Goal: Task Accomplishment & Management: Manage account settings

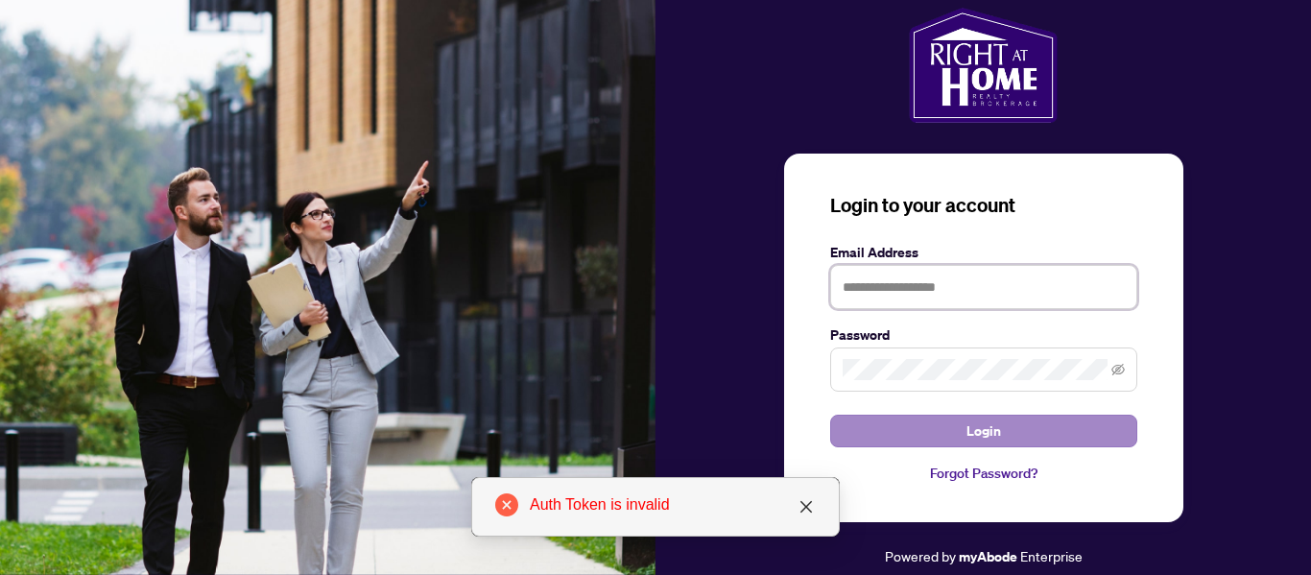
type input "**********"
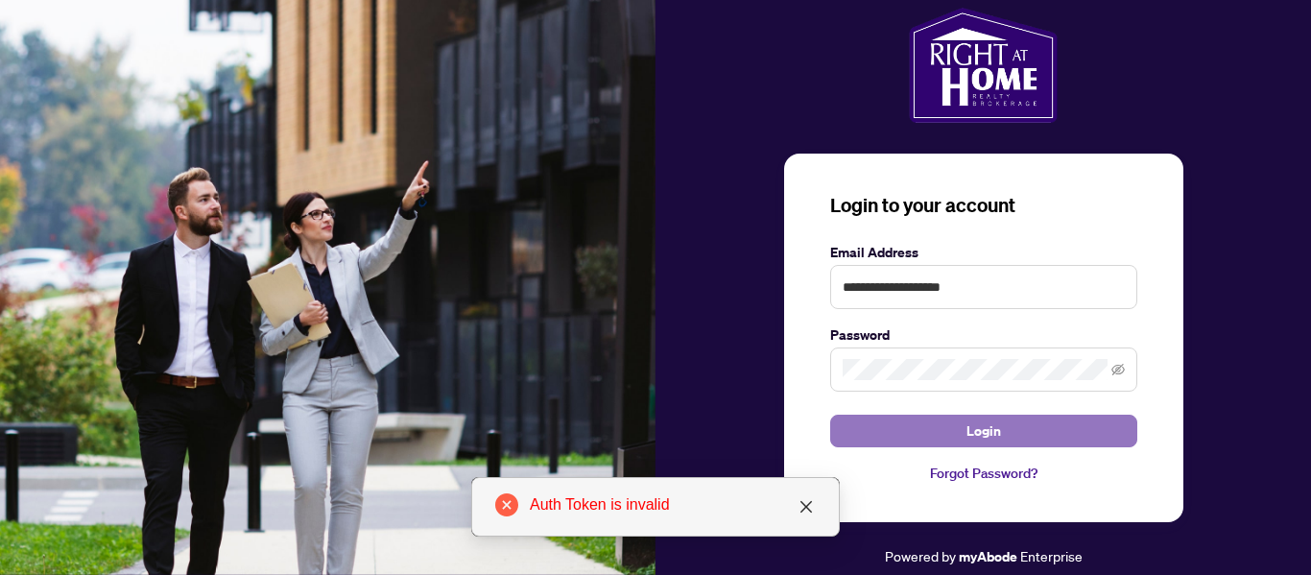
click at [972, 439] on span "Login" at bounding box center [983, 431] width 35 height 31
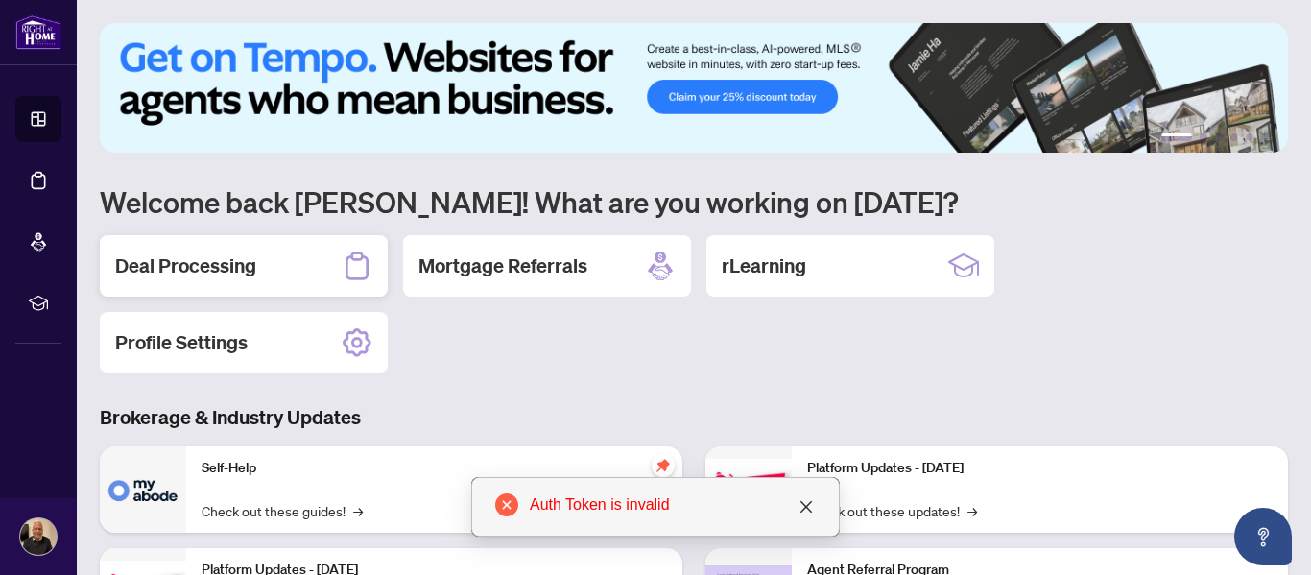
click at [230, 267] on h2 "Deal Processing" at bounding box center [185, 265] width 141 height 27
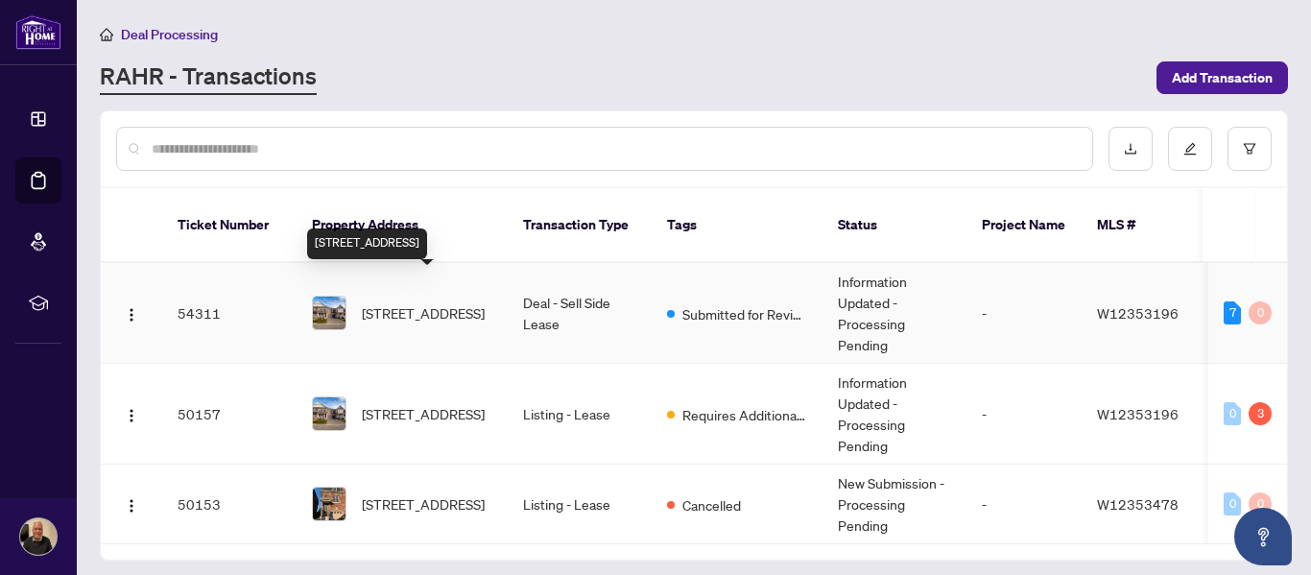
click at [412, 302] on span "[STREET_ADDRESS]" at bounding box center [423, 312] width 123 height 21
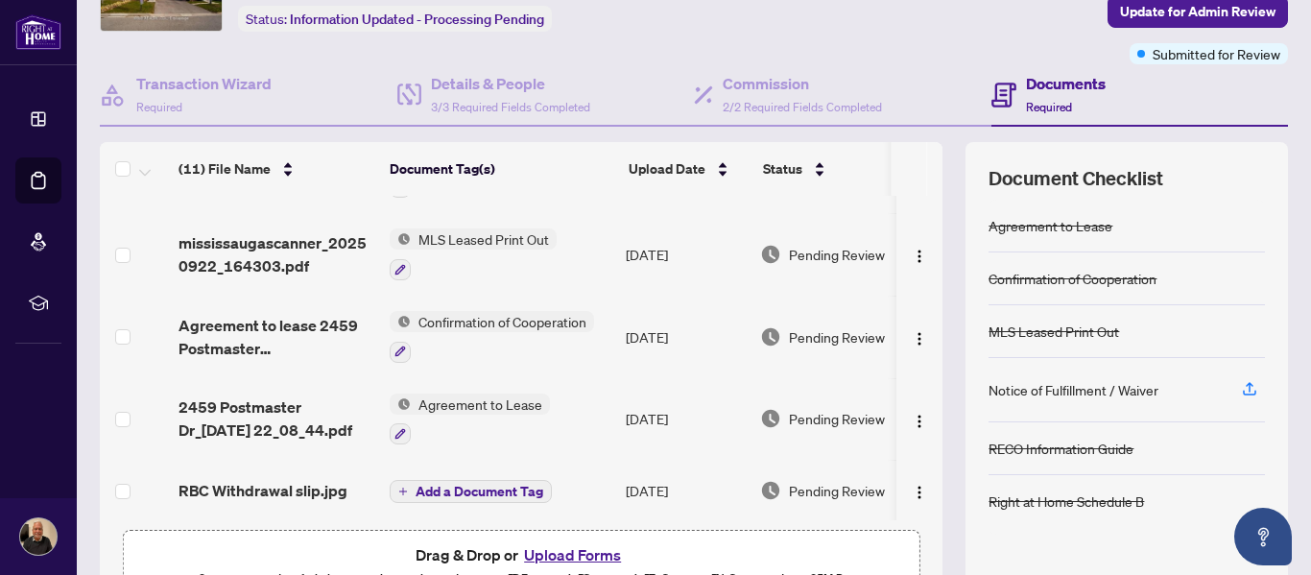
scroll to position [123, 0]
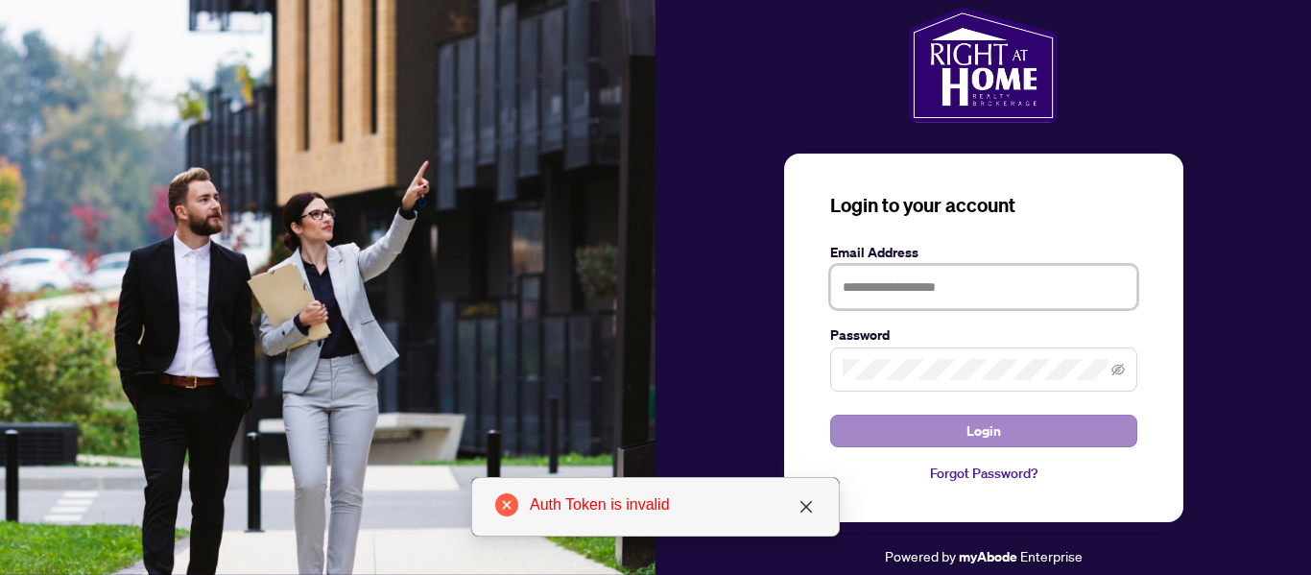
type input "**********"
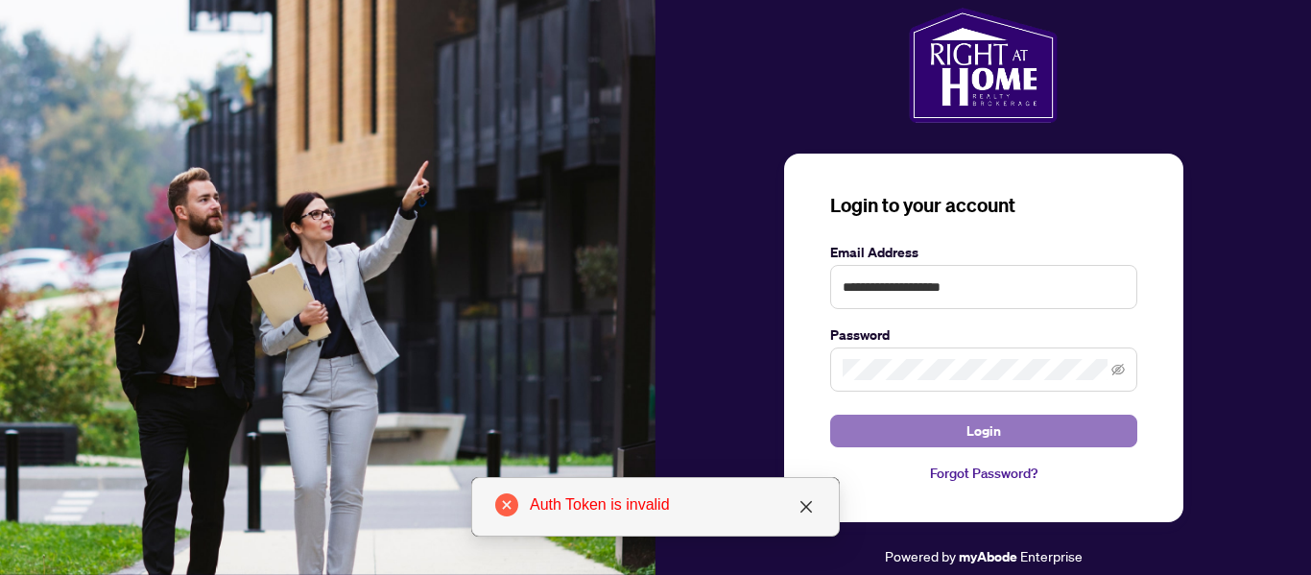
click at [994, 432] on span "Login" at bounding box center [983, 431] width 35 height 31
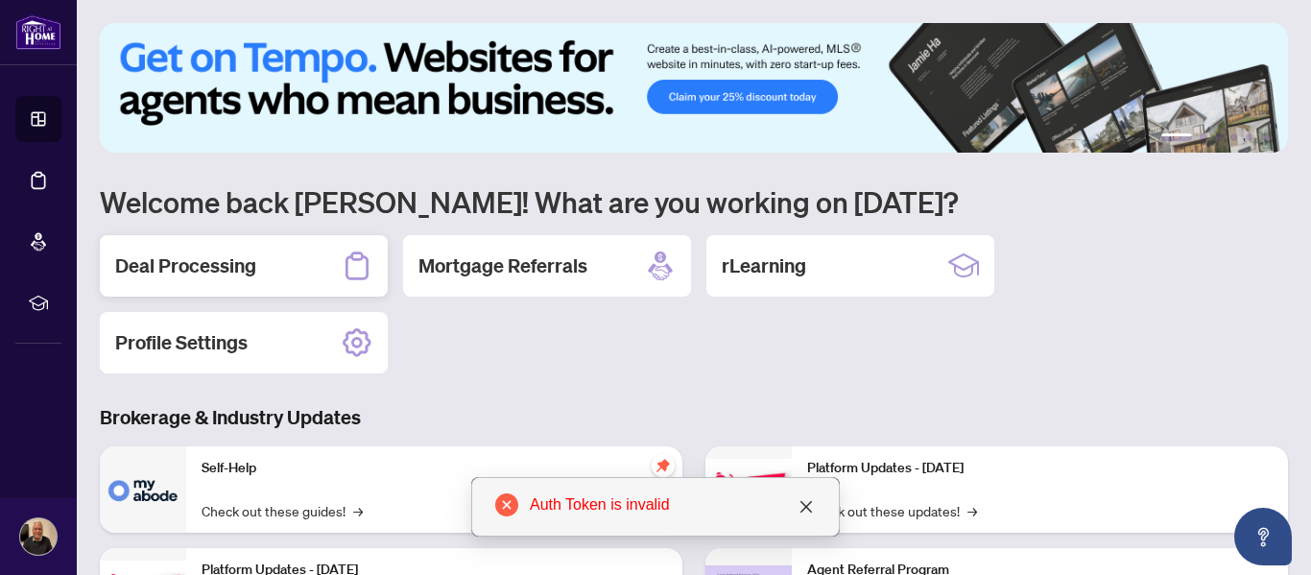
click at [201, 274] on h2 "Deal Processing" at bounding box center [185, 265] width 141 height 27
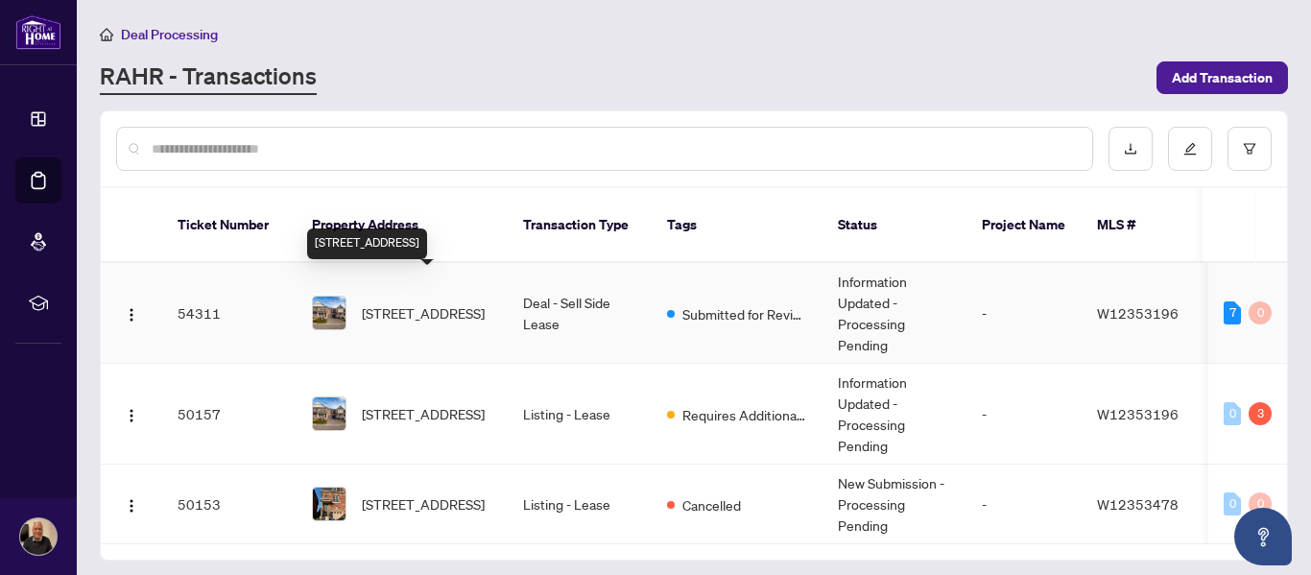
click at [452, 302] on span "[STREET_ADDRESS]" at bounding box center [423, 312] width 123 height 21
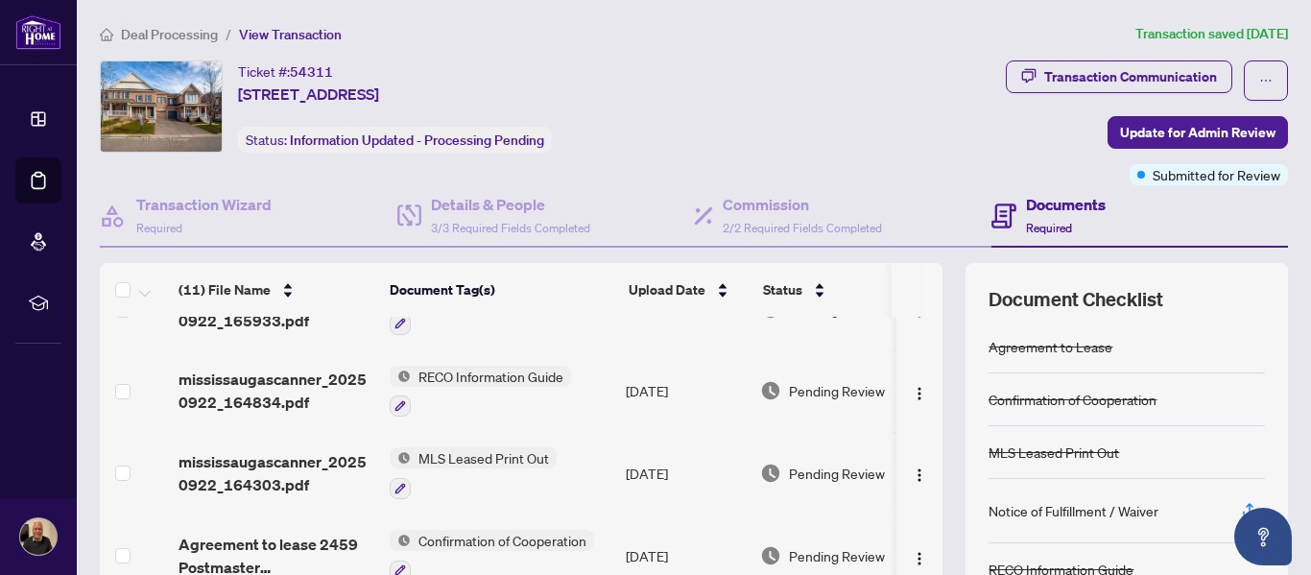
scroll to position [525, 0]
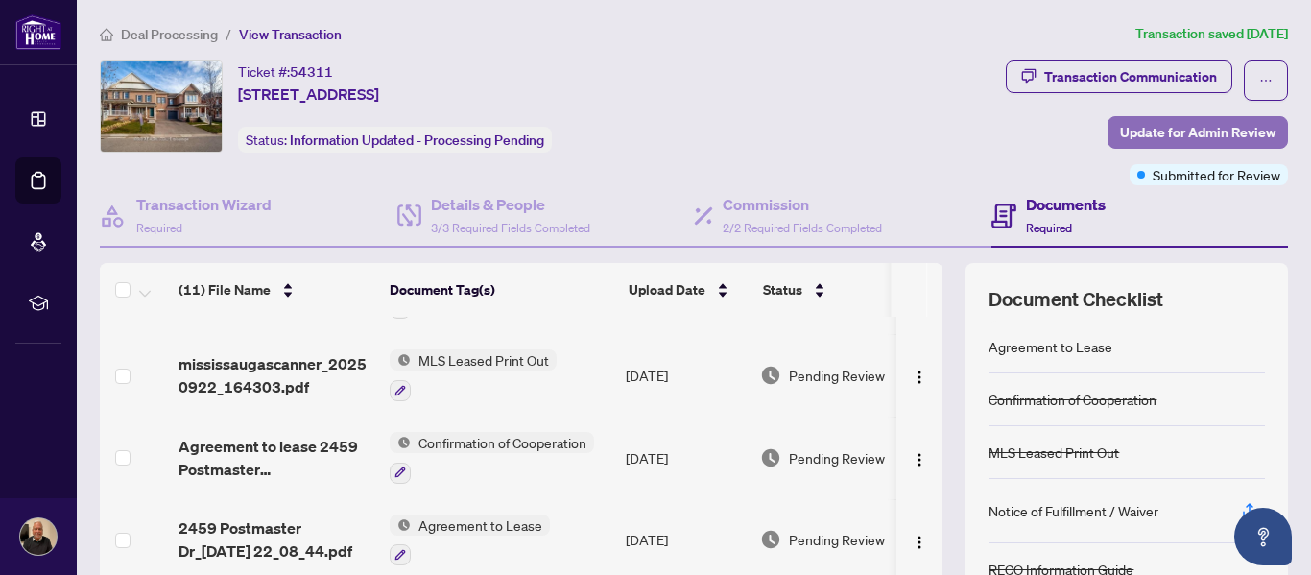
click at [1225, 135] on span "Update for Admin Review" at bounding box center [1197, 132] width 155 height 31
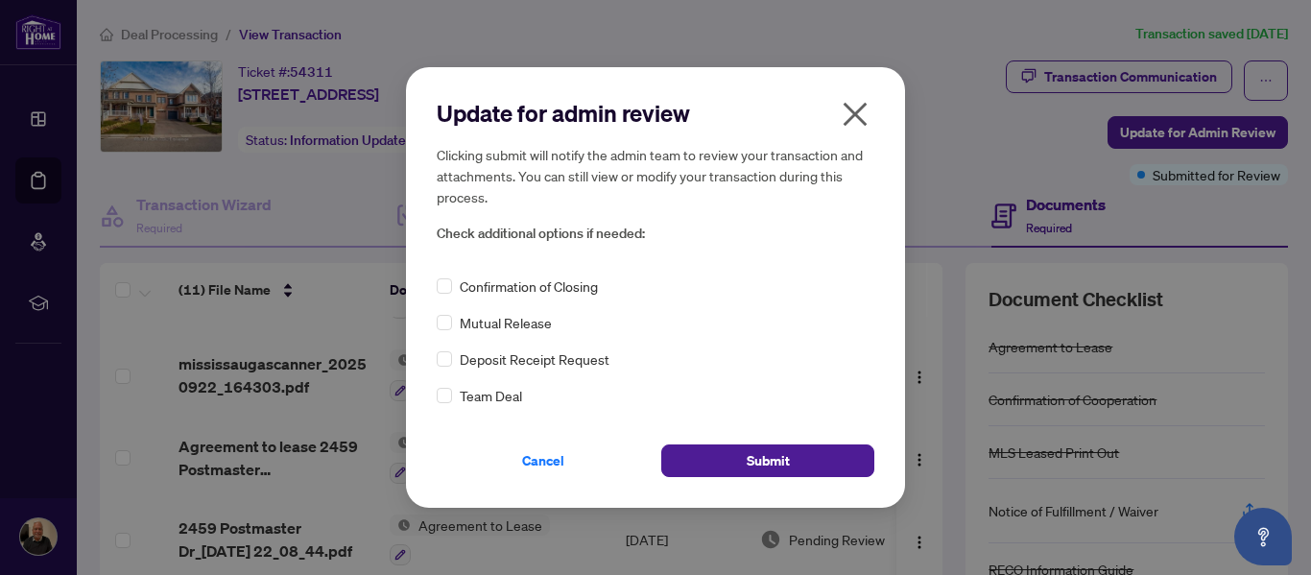
click at [452, 289] on div "Confirmation of Closing" at bounding box center [656, 285] width 438 height 21
click at [854, 115] on icon "close" at bounding box center [856, 114] width 24 height 24
